Goal: Find specific page/section: Find specific page/section

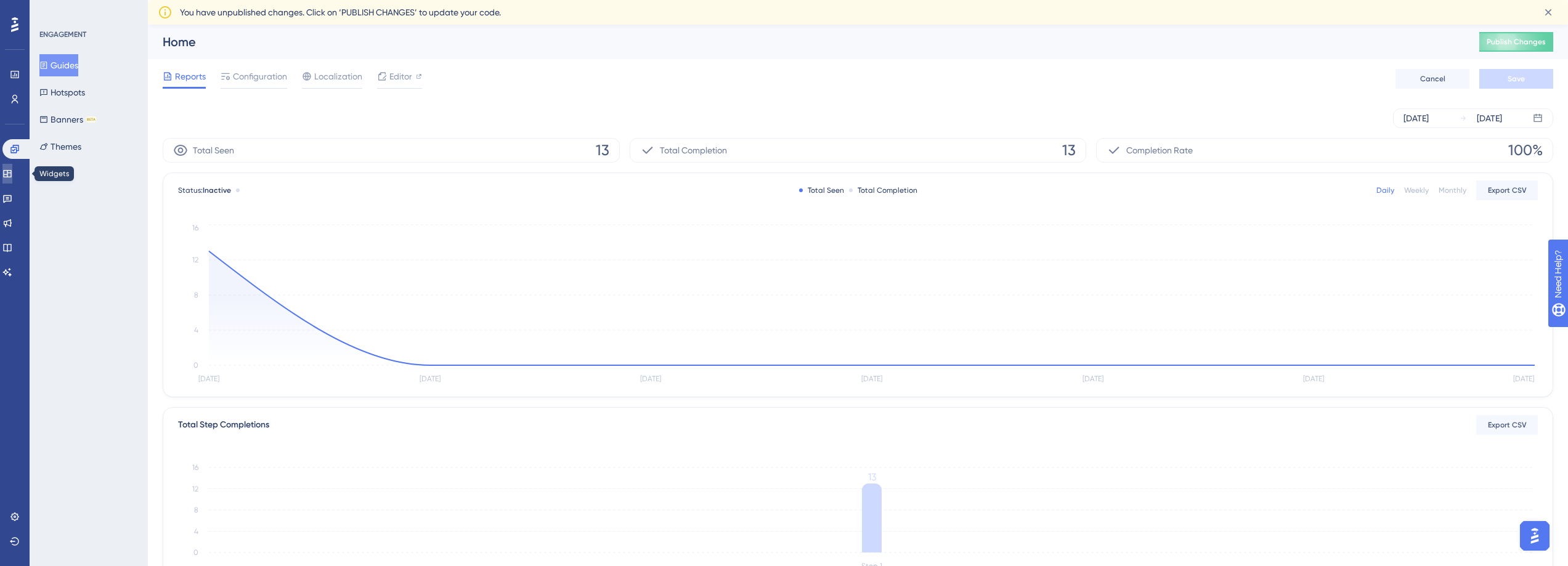
click at [12, 175] on icon at bounding box center [7, 173] width 10 height 10
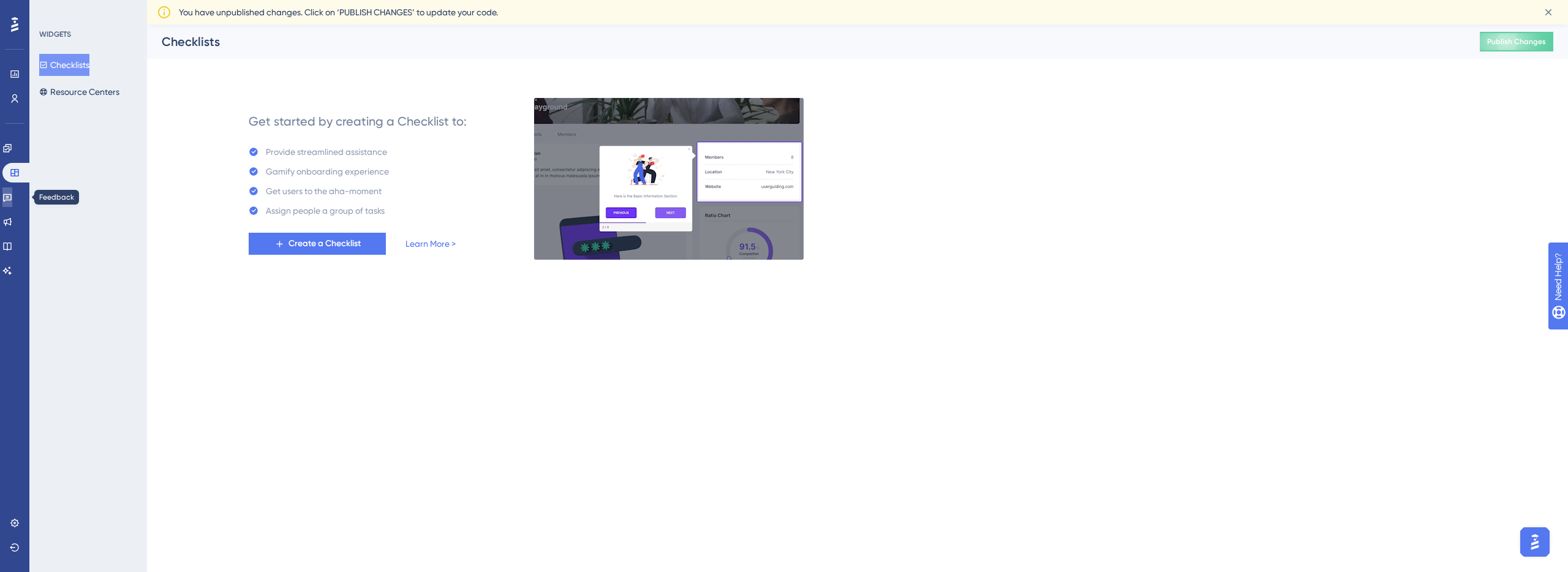
click at [12, 194] on icon at bounding box center [7, 197] width 10 height 10
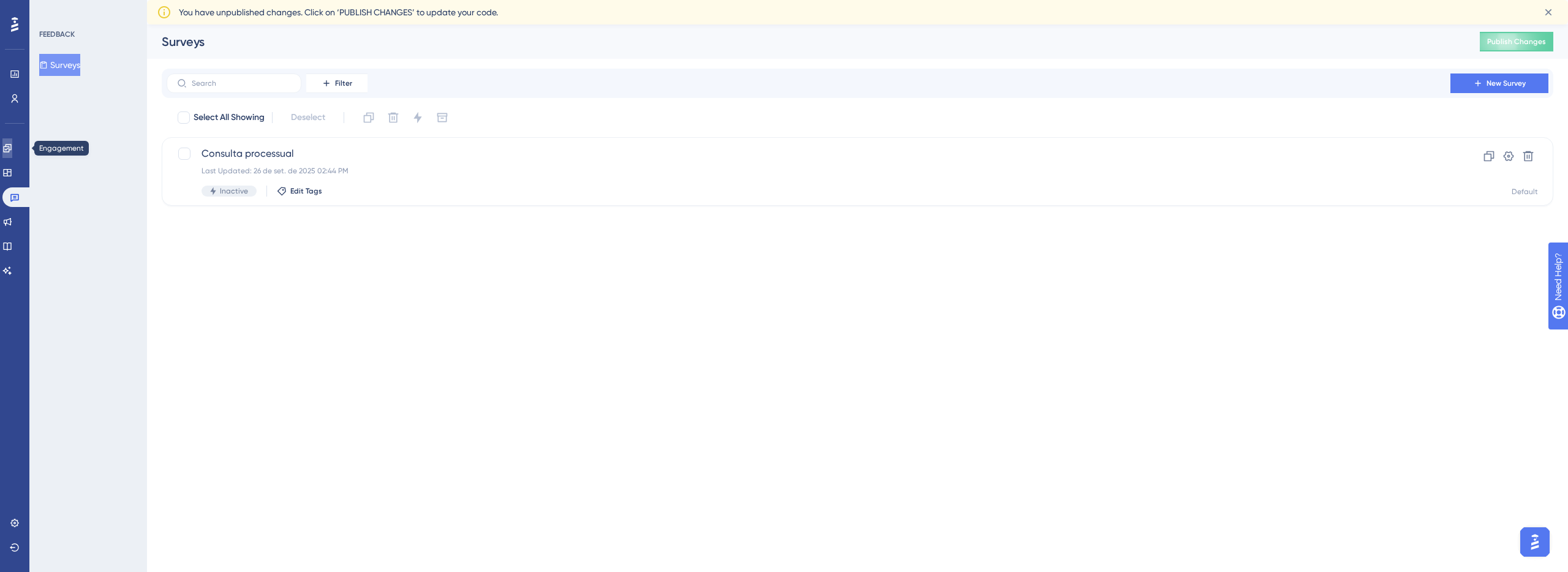
click at [11, 149] on icon at bounding box center [7, 148] width 8 height 8
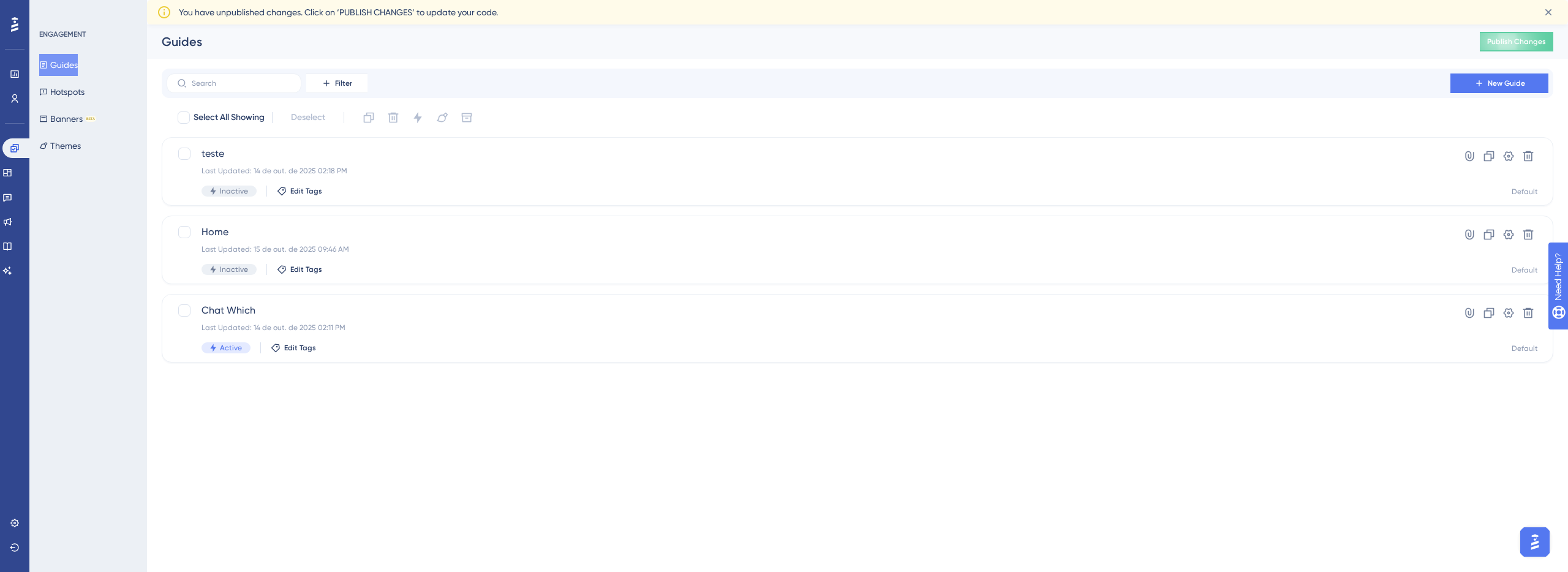
click at [76, 69] on button "Guides" at bounding box center [58, 65] width 38 height 22
click at [354, 237] on span "Home" at bounding box center [809, 232] width 1214 height 15
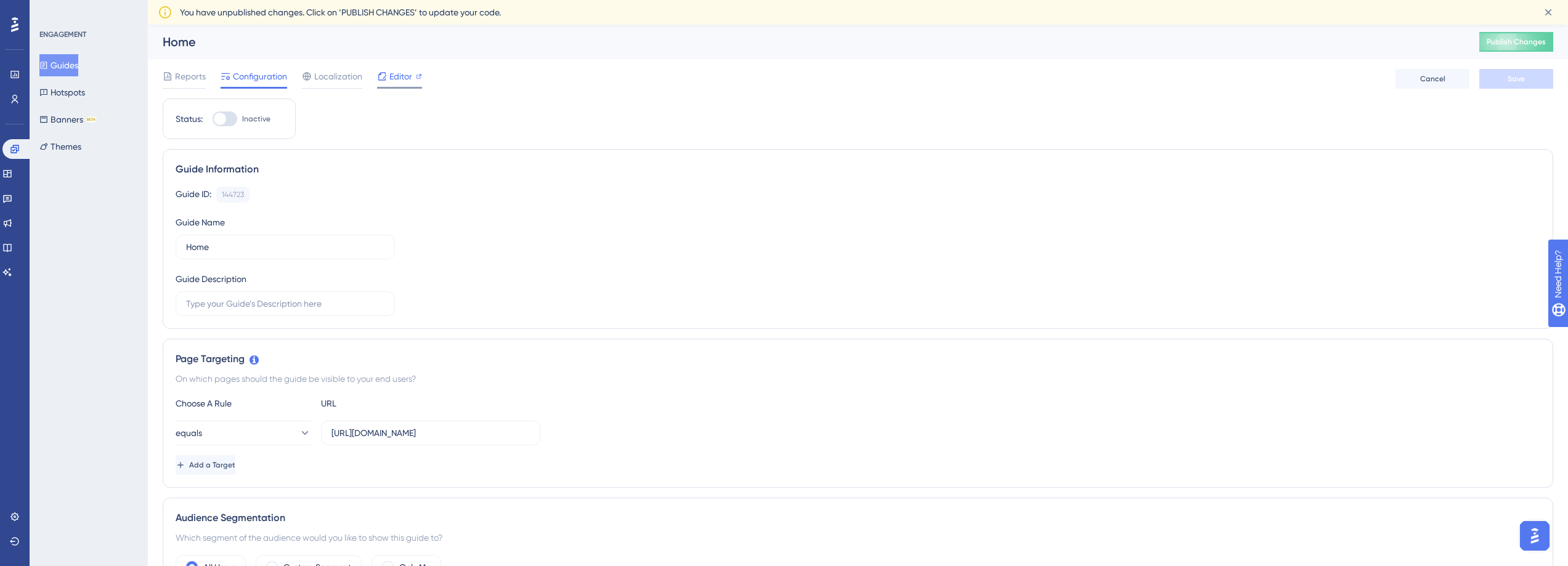
click at [392, 78] on span "Editor" at bounding box center [401, 76] width 23 height 15
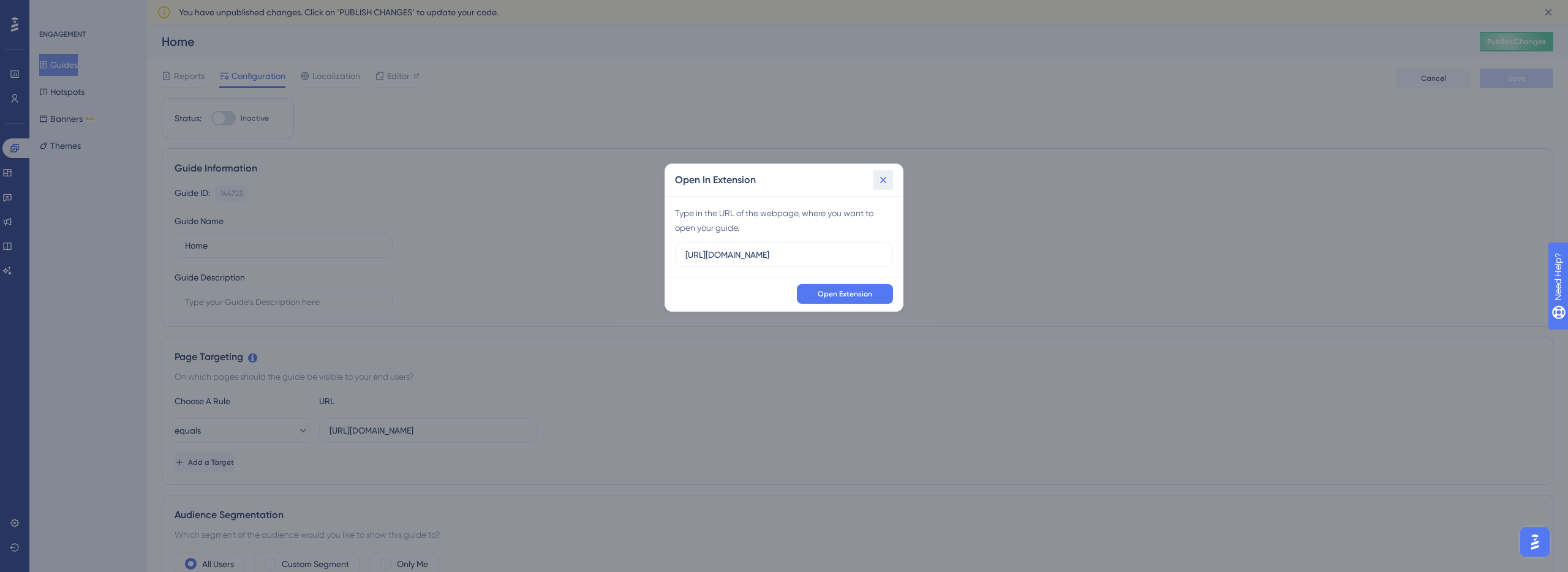
click at [887, 182] on icon at bounding box center [883, 180] width 12 height 12
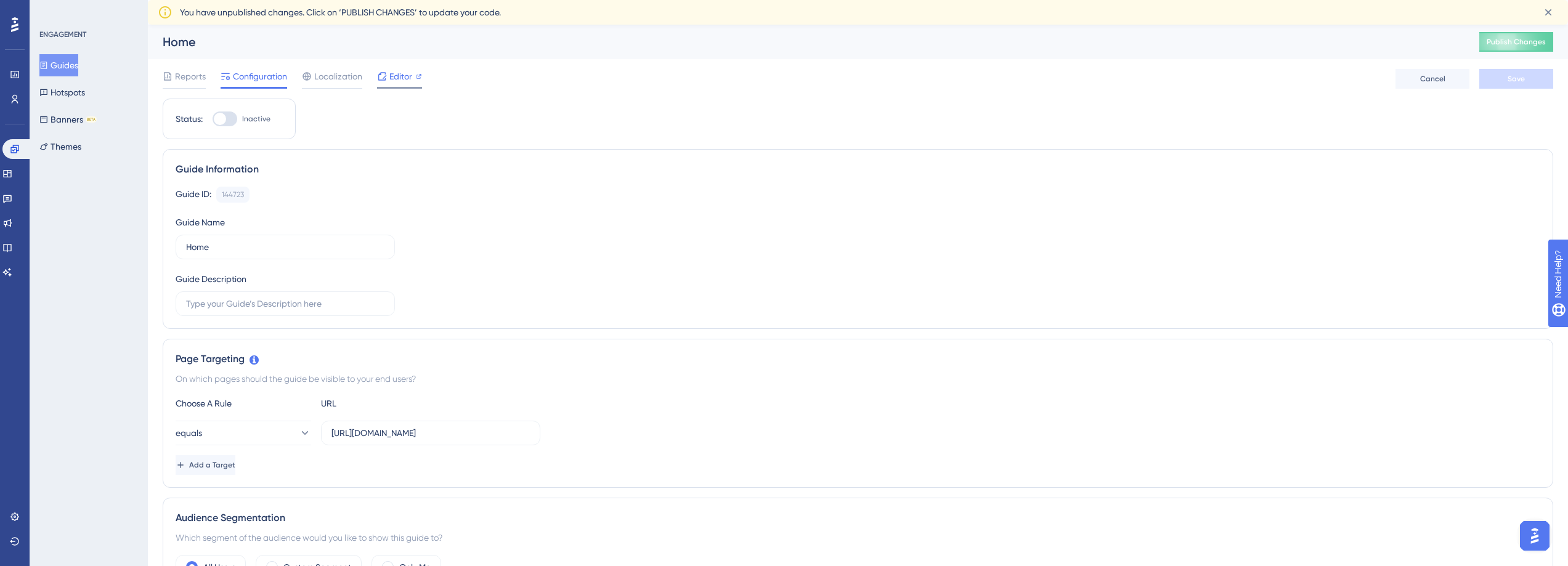
click at [409, 83] on span "Editor" at bounding box center [401, 76] width 23 height 15
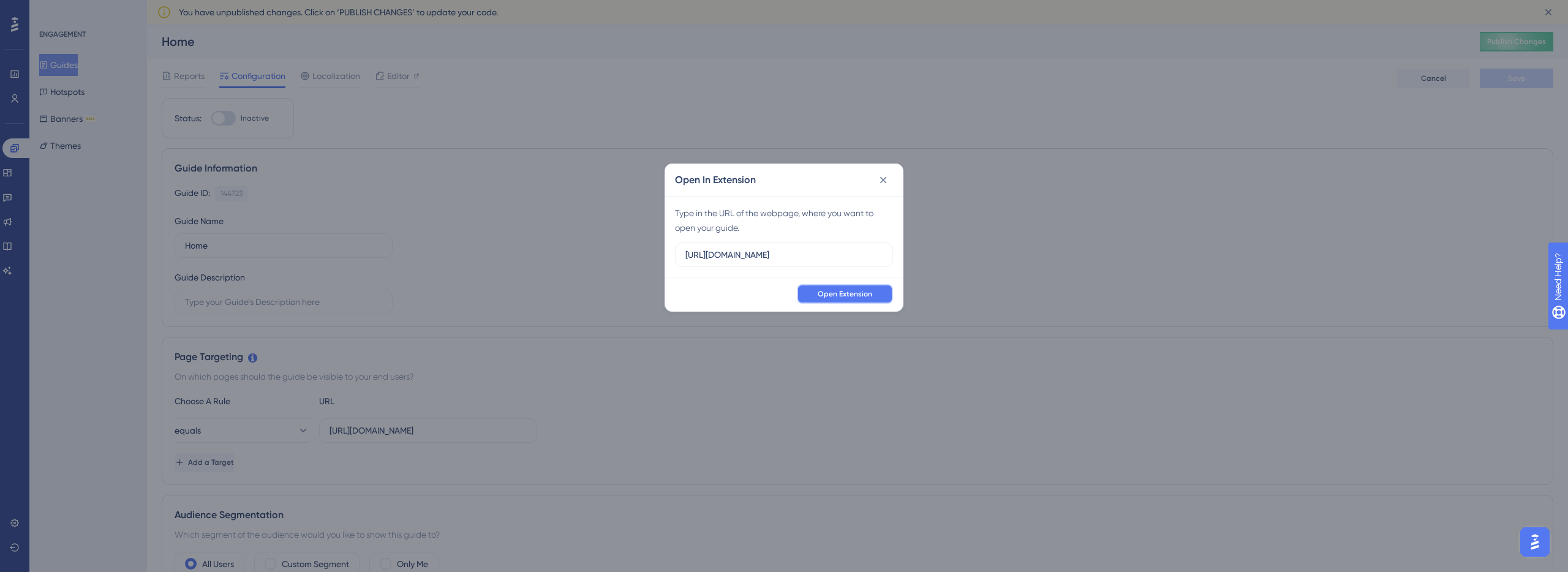
click at [813, 297] on button "Open Extension" at bounding box center [845, 294] width 96 height 20
